Goal: Information Seeking & Learning: Learn about a topic

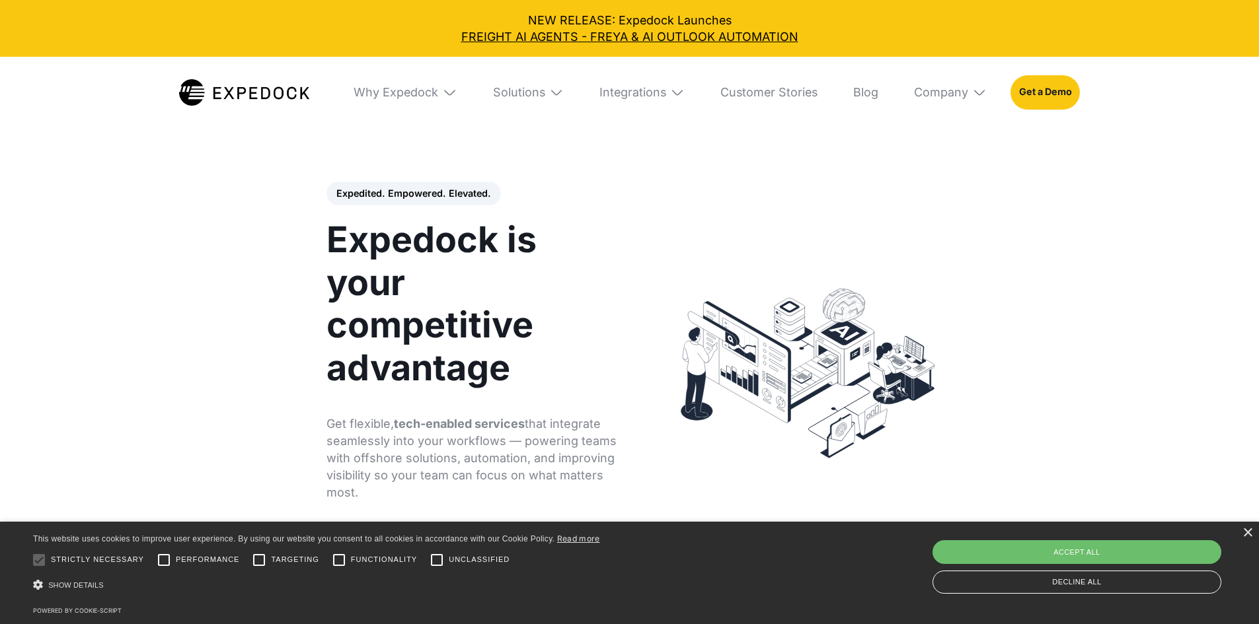
select select
click at [545, 93] on div "Solutions" at bounding box center [519, 92] width 52 height 15
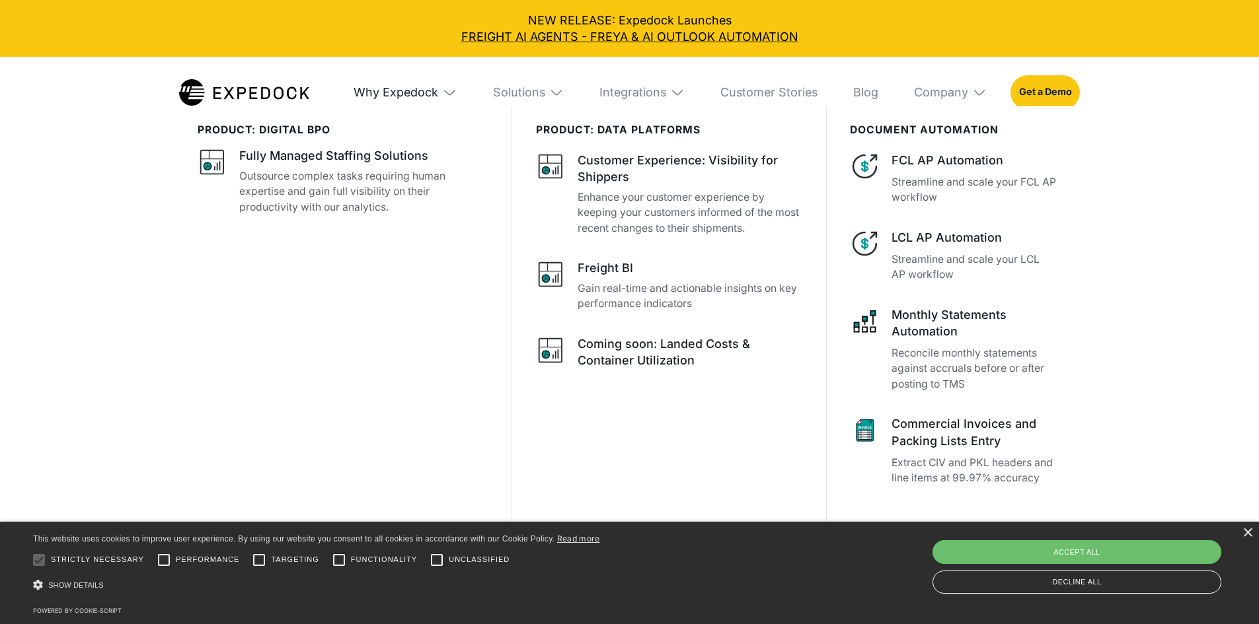
scroll to position [64, 0]
click at [383, 100] on div "Why Expedock" at bounding box center [395, 92] width 85 height 15
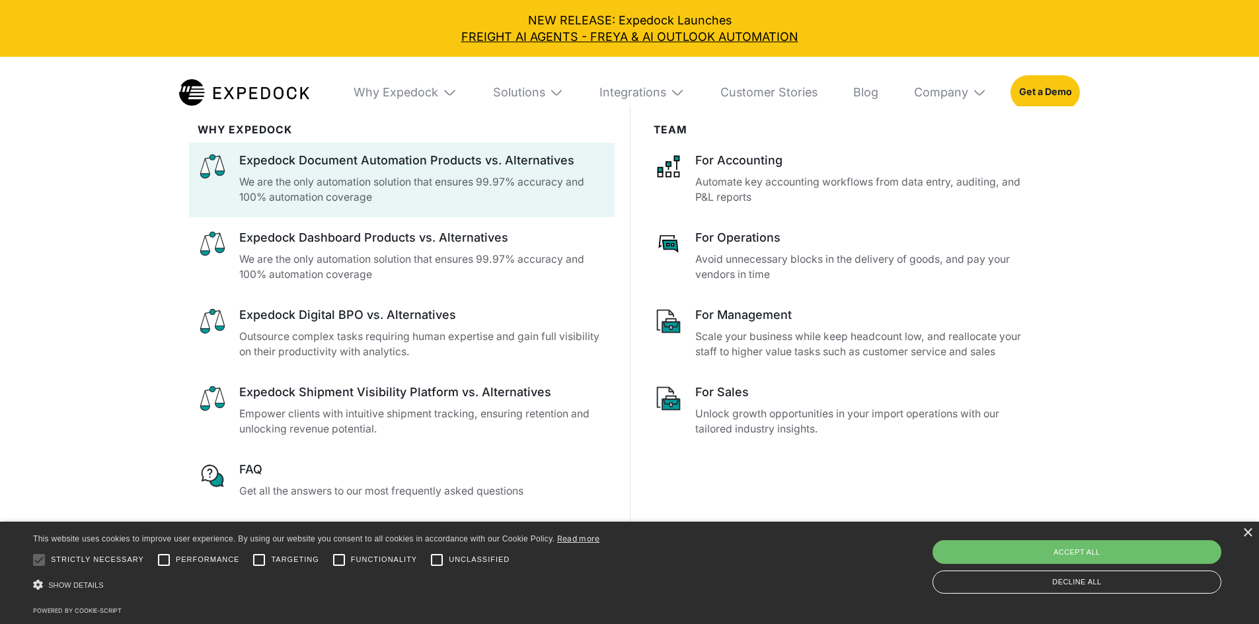
select select
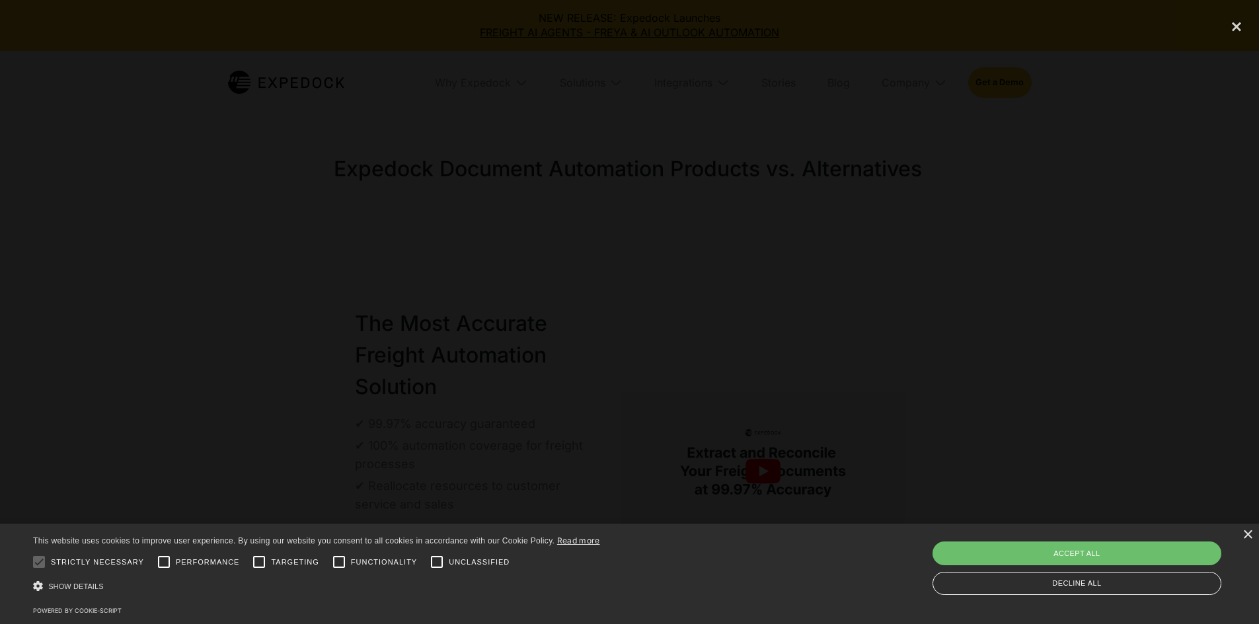
select select
